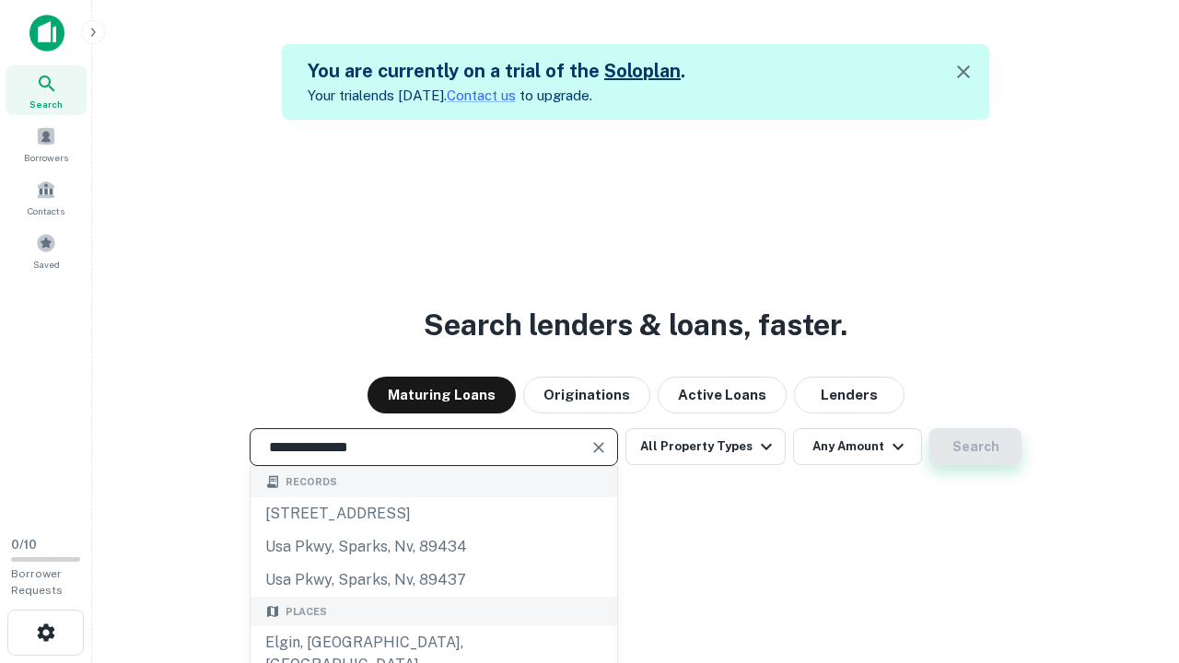
type input "**********"
click at [975, 447] on button "Search" at bounding box center [975, 446] width 92 height 37
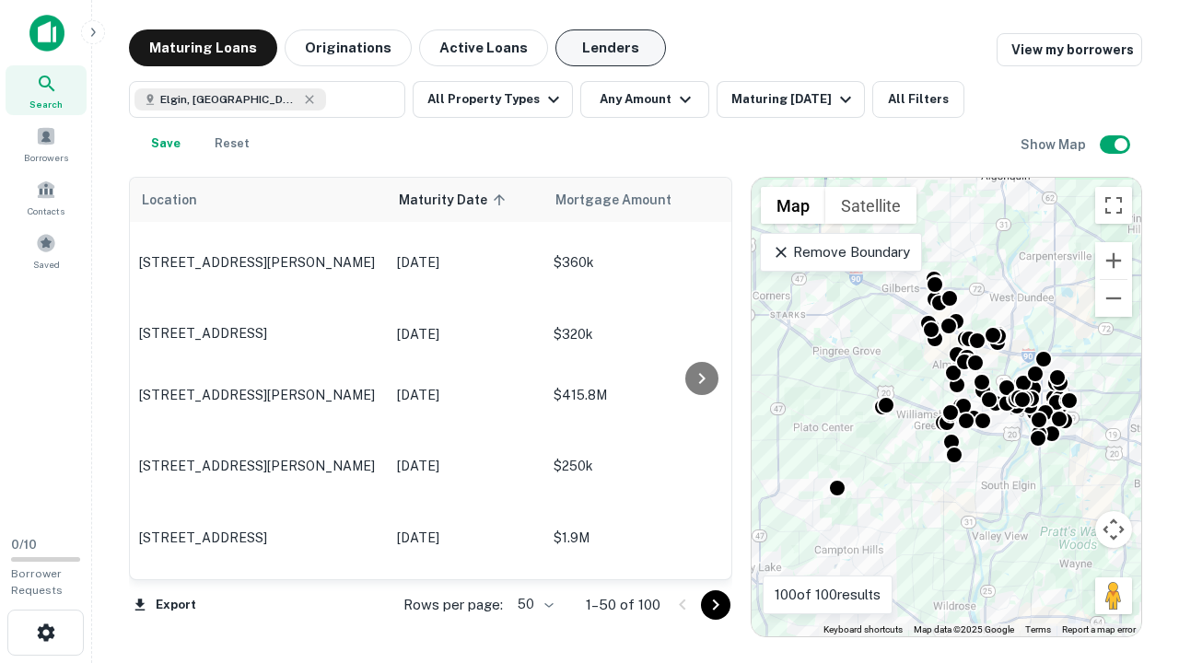
click at [611, 48] on button "Lenders" at bounding box center [610, 47] width 111 height 37
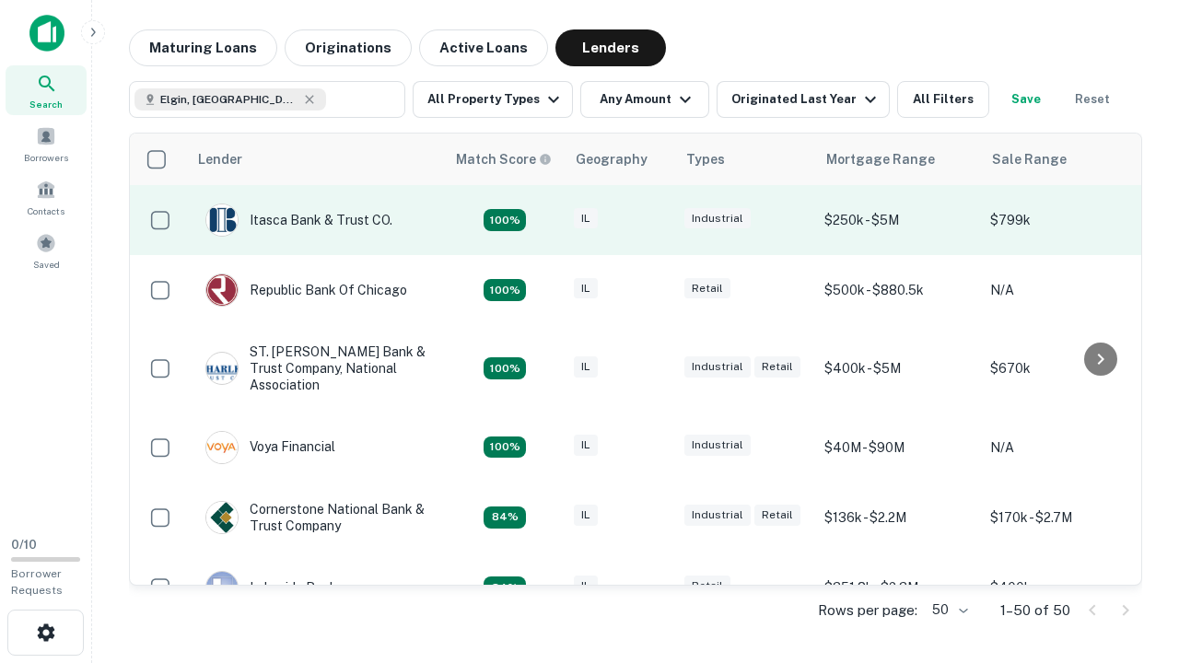
click at [654, 220] on div "IL" at bounding box center [620, 220] width 92 height 25
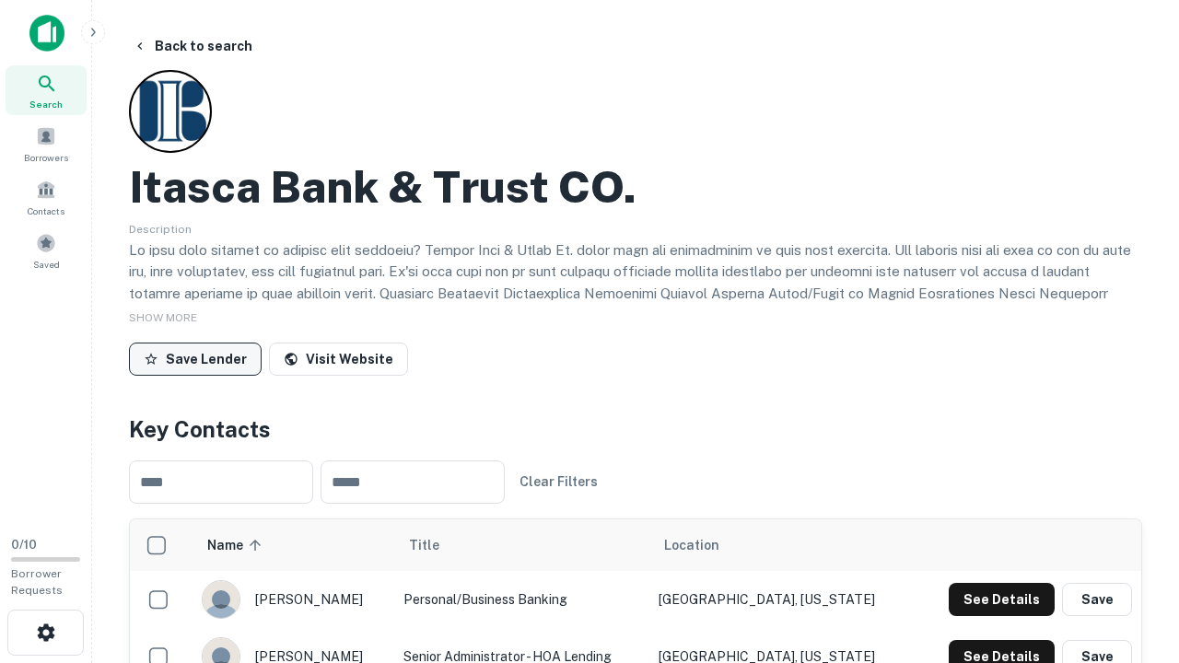
click at [195, 358] on button "Save Lender" at bounding box center [195, 359] width 133 height 33
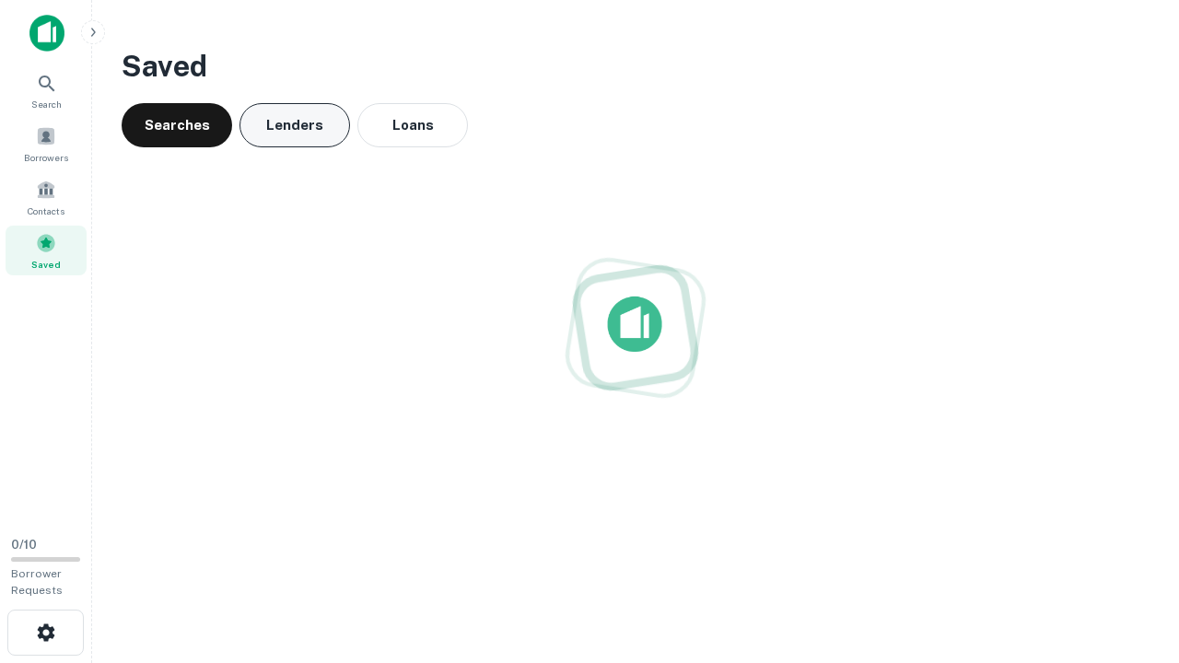
click at [295, 125] on button "Lenders" at bounding box center [294, 125] width 111 height 44
